Goal: Transaction & Acquisition: Purchase product/service

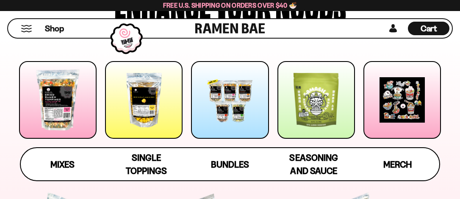
scroll to position [127, 0]
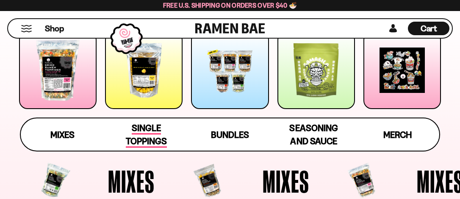
click at [151, 138] on span "Single Toppings" at bounding box center [146, 135] width 41 height 25
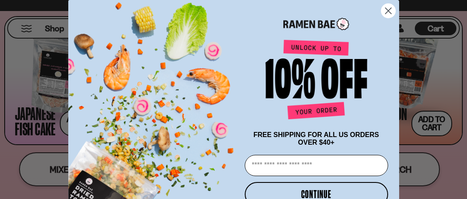
scroll to position [665, 0]
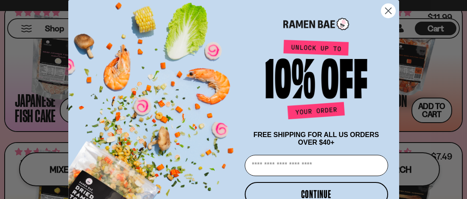
click at [382, 12] on circle "Close dialog" at bounding box center [388, 11] width 14 height 14
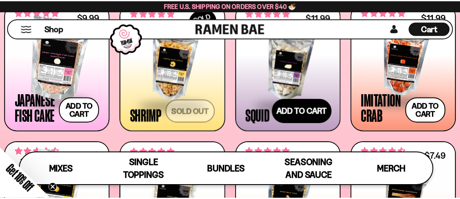
scroll to position [660, 0]
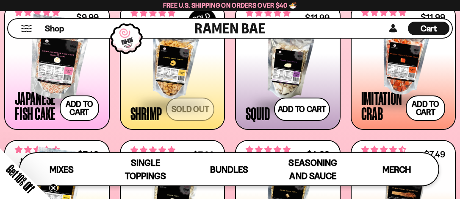
click at [188, 109] on span at bounding box center [173, 106] width 84 height 30
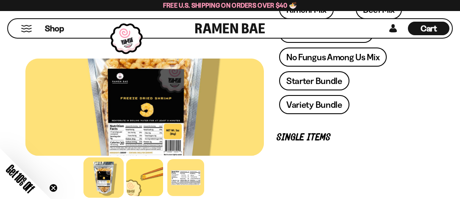
scroll to position [254, 0]
